Goal: Task Accomplishment & Management: Manage account settings

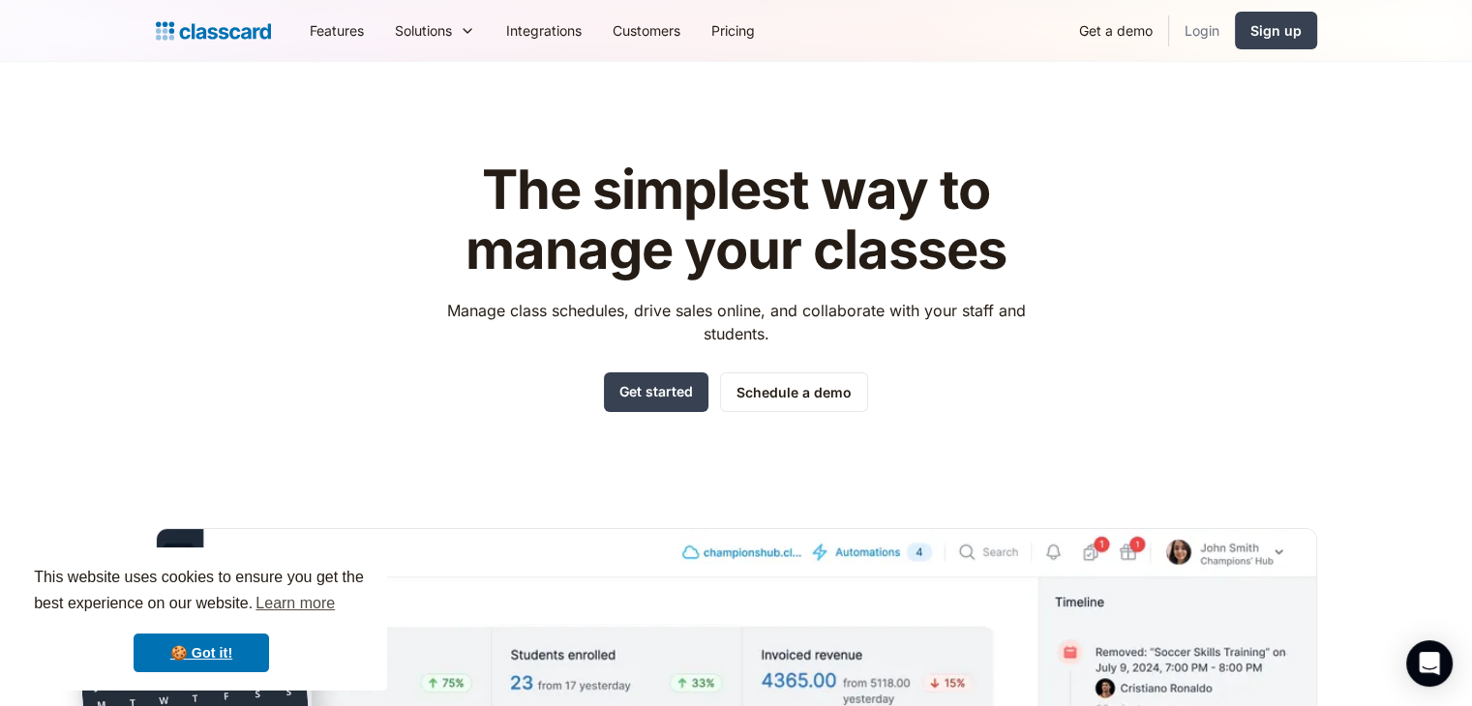
click at [1196, 33] on link "Login" at bounding box center [1202, 31] width 66 height 44
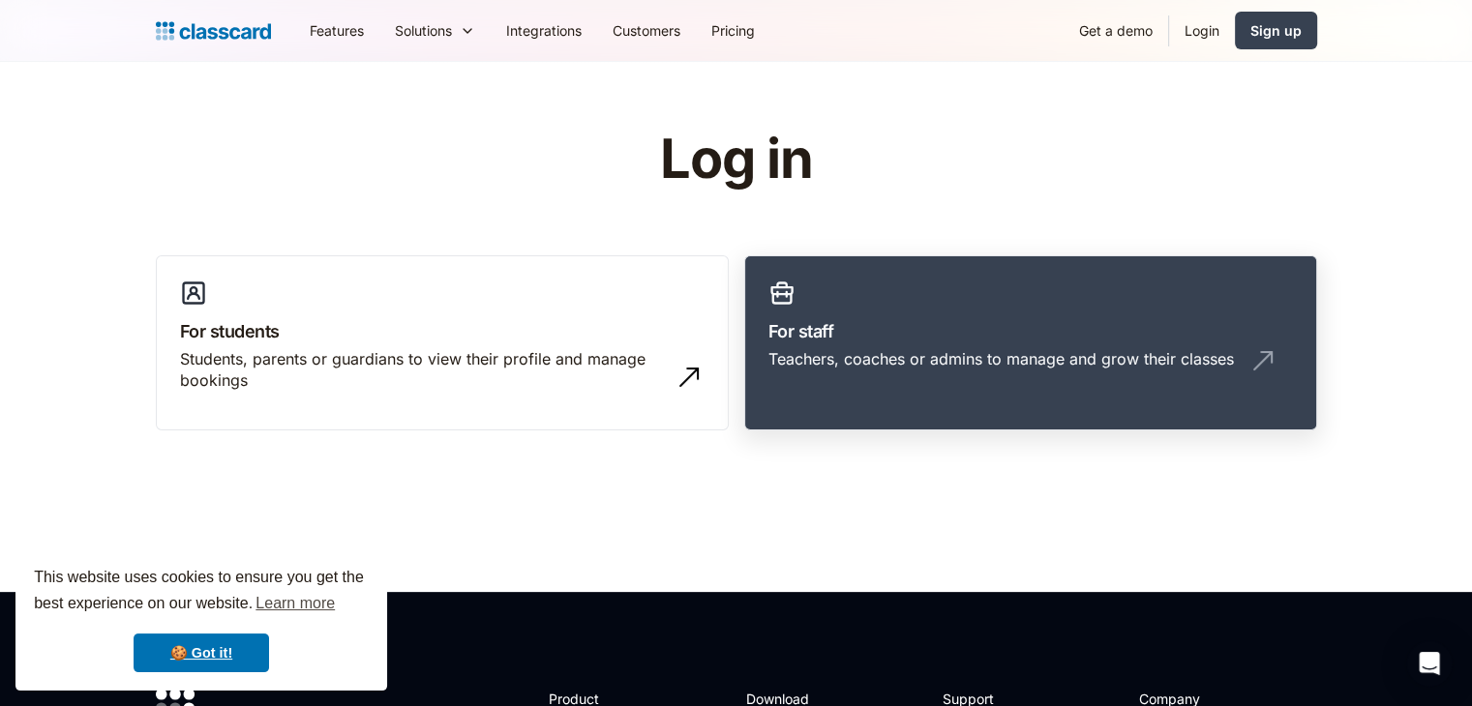
click at [809, 325] on h3 "For staff" at bounding box center [1030, 331] width 524 height 26
